Goal: Task Accomplishment & Management: Manage account settings

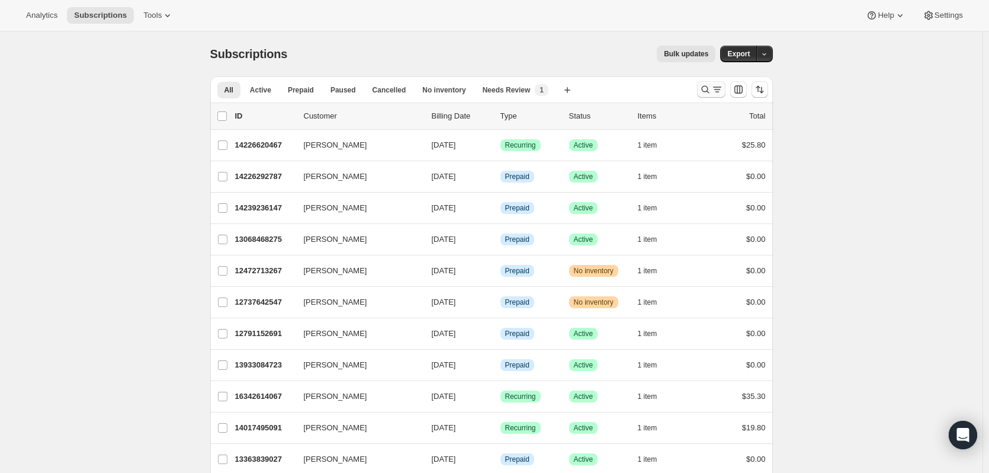
click at [711, 95] on icon "Search and filter results" at bounding box center [705, 90] width 12 height 12
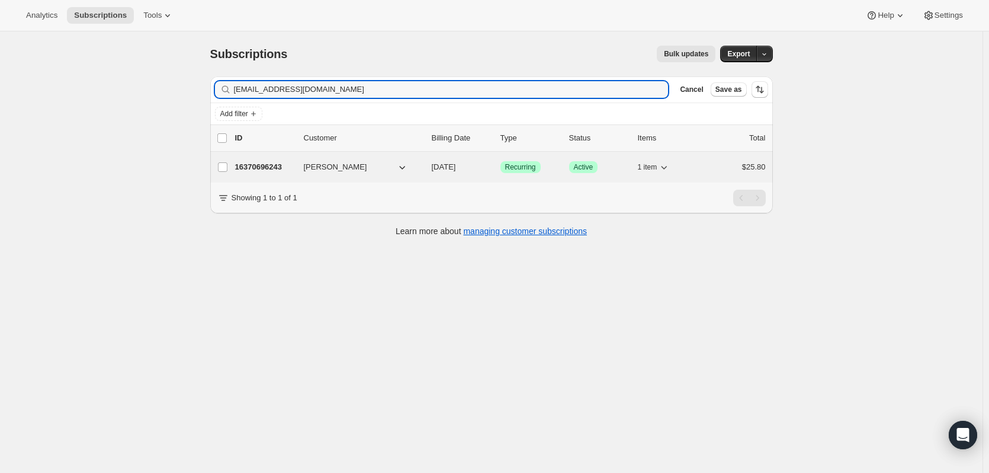
type input "[EMAIL_ADDRESS][DOMAIN_NAME]"
click at [329, 170] on span "[PERSON_NAME]" at bounding box center [335, 167] width 63 height 12
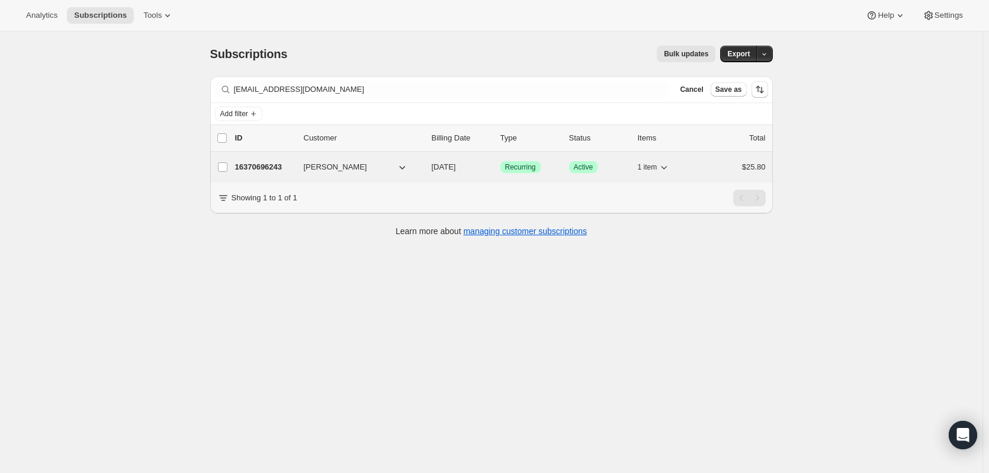
click at [360, 173] on div "16370696243 [PERSON_NAME] [DATE] Success Recurring Success Active 1 item $25.80" at bounding box center [500, 167] width 531 height 17
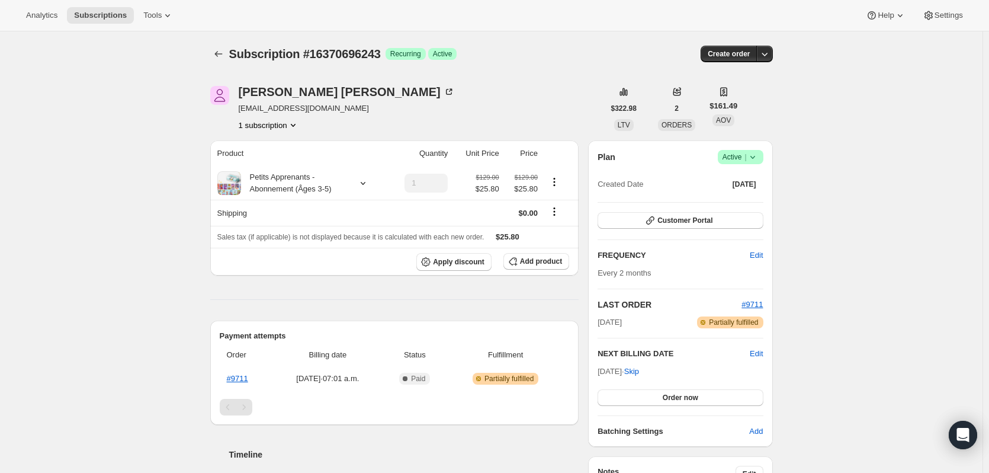
click at [755, 158] on icon at bounding box center [753, 157] width 12 height 12
click at [737, 206] on span "Cancel subscription" at bounding box center [744, 201] width 67 height 12
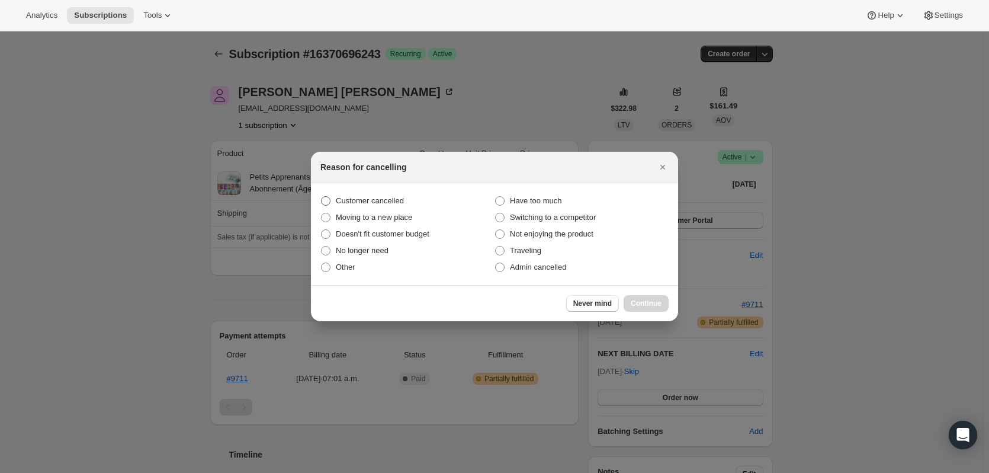
click at [370, 203] on span "Customer cancelled" at bounding box center [370, 200] width 68 height 9
click at [322, 197] on input "Customer cancelled" at bounding box center [321, 196] width 1 height 1
radio input "true"
click at [631, 303] on button "Continue" at bounding box center [646, 303] width 45 height 17
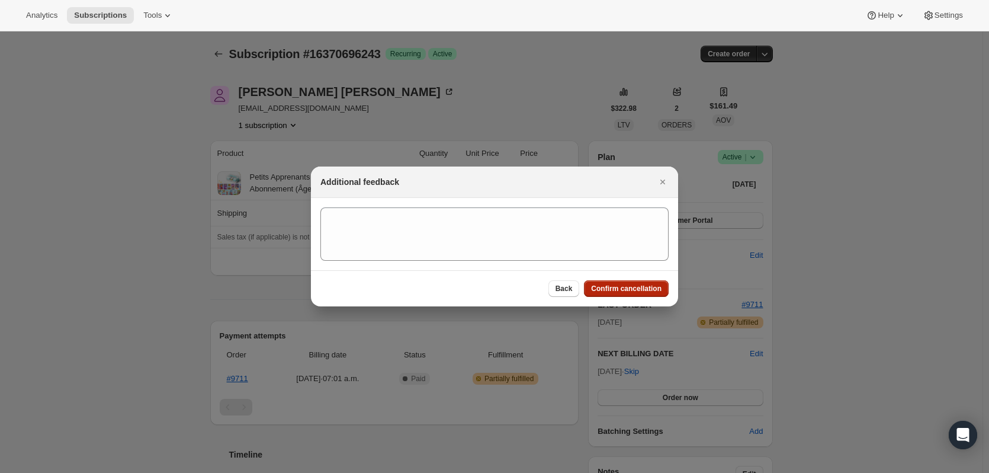
click at [627, 280] on div "Back Confirm cancellation" at bounding box center [494, 288] width 367 height 36
click at [625, 287] on span "Confirm cancellation" at bounding box center [626, 288] width 70 height 9
